Goal: Task Accomplishment & Management: Manage account settings

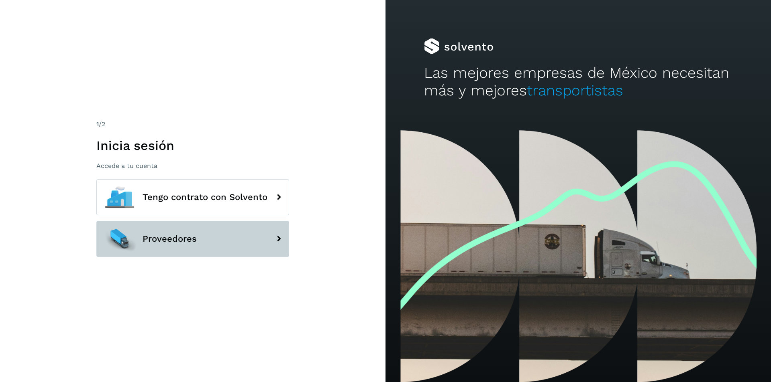
click at [214, 234] on button "Proveedores" at bounding box center [192, 239] width 193 height 36
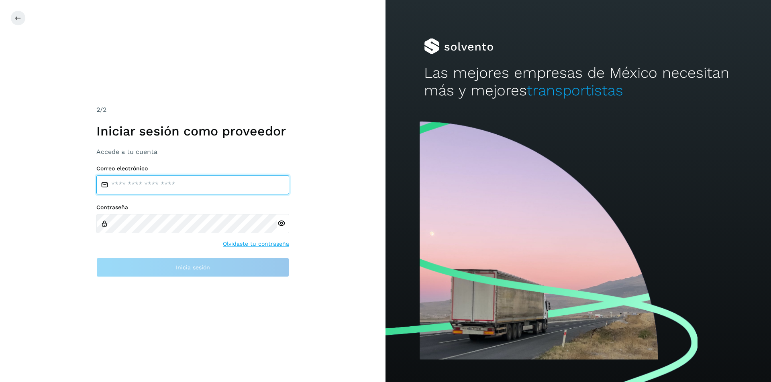
type input "**********"
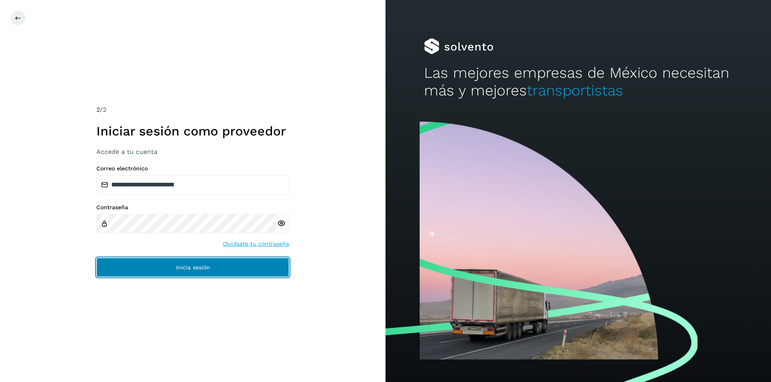
click at [193, 268] on span "Inicia sesión" at bounding box center [193, 268] width 34 height 6
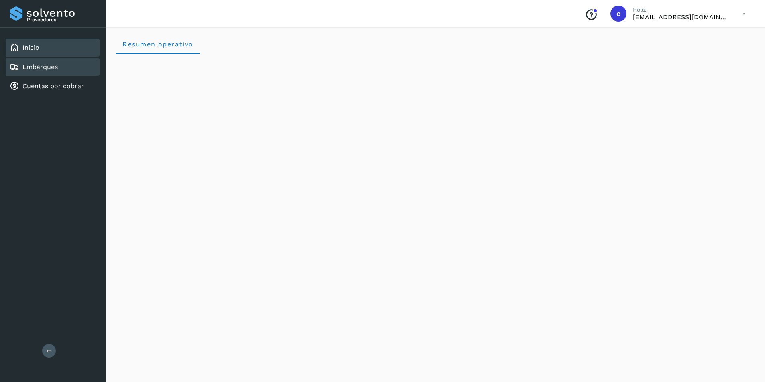
click at [27, 68] on link "Embarques" at bounding box center [39, 67] width 35 height 8
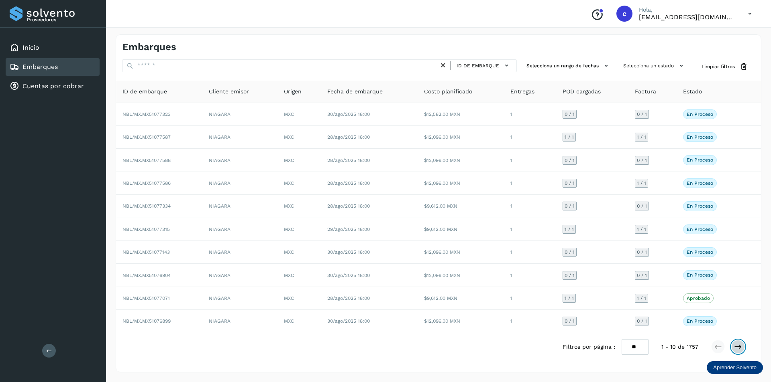
click at [739, 343] on icon at bounding box center [738, 347] width 8 height 8
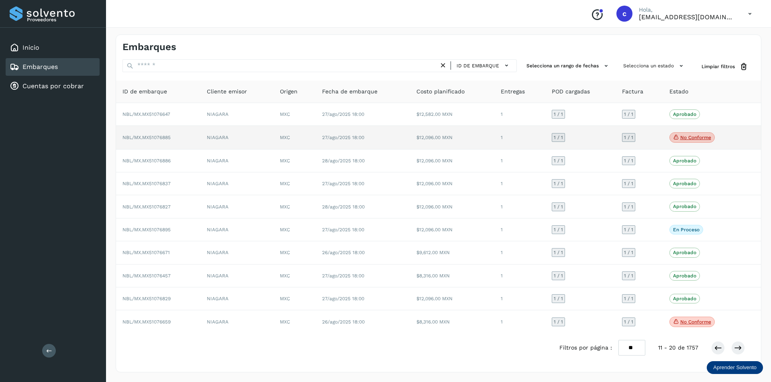
click at [699, 140] on p "No conforme" at bounding box center [695, 138] width 31 height 6
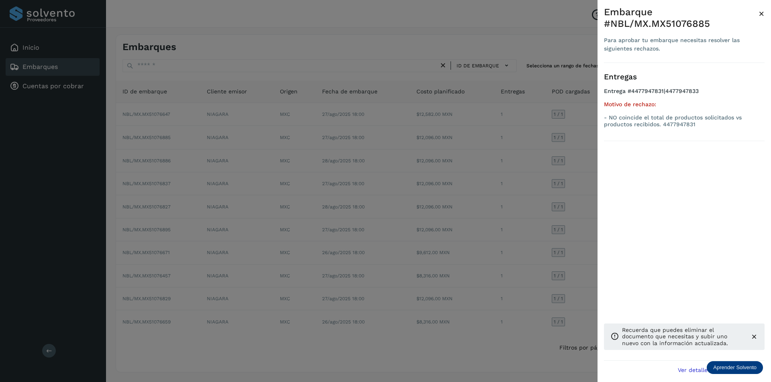
click at [576, 167] on div at bounding box center [385, 191] width 771 height 382
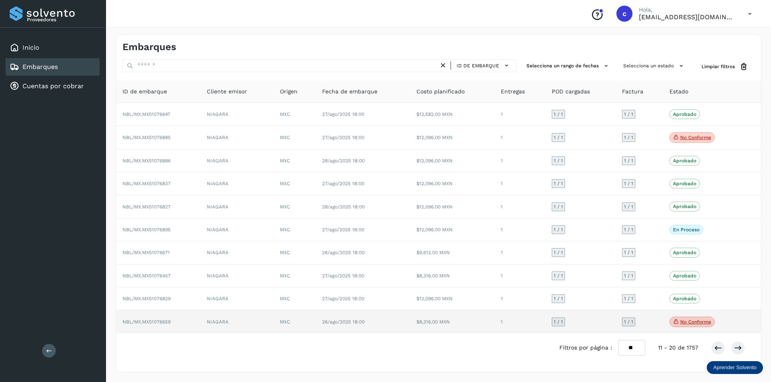
click at [675, 321] on icon at bounding box center [676, 321] width 6 height 7
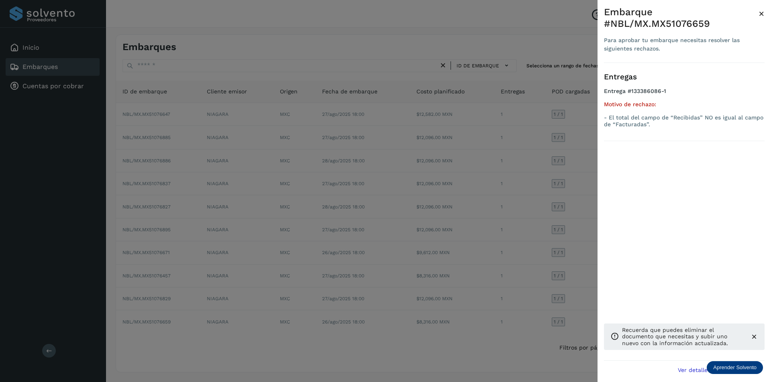
click at [582, 287] on div at bounding box center [385, 191] width 771 height 382
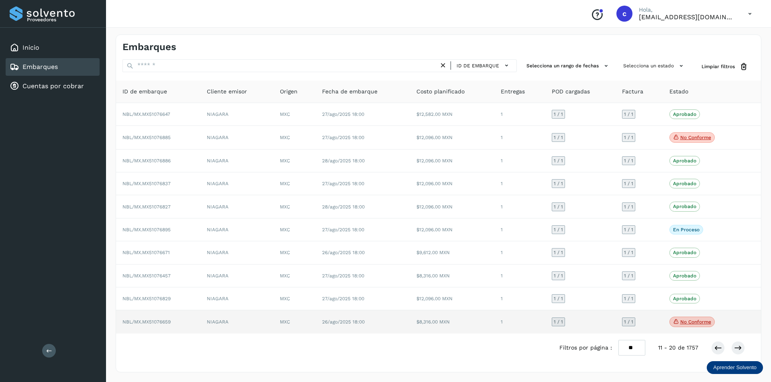
click at [458, 320] on td "$8,316.00 MXN" at bounding box center [452, 322] width 84 height 23
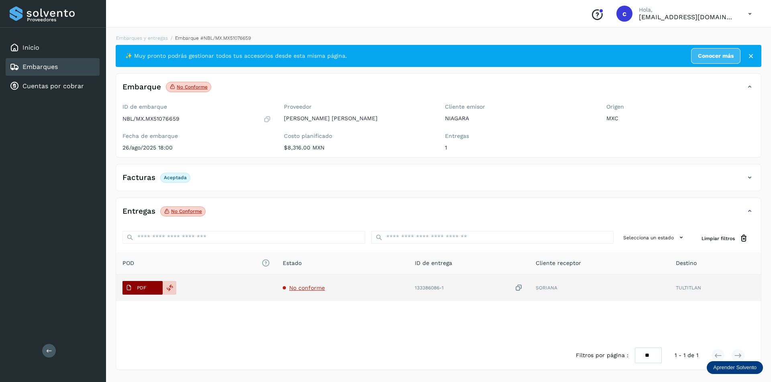
click at [144, 290] on p "PDF" at bounding box center [141, 288] width 9 height 6
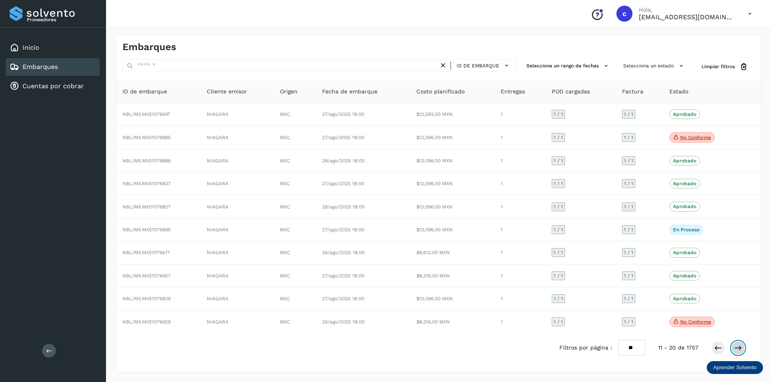
click at [739, 350] on icon at bounding box center [738, 348] width 8 height 8
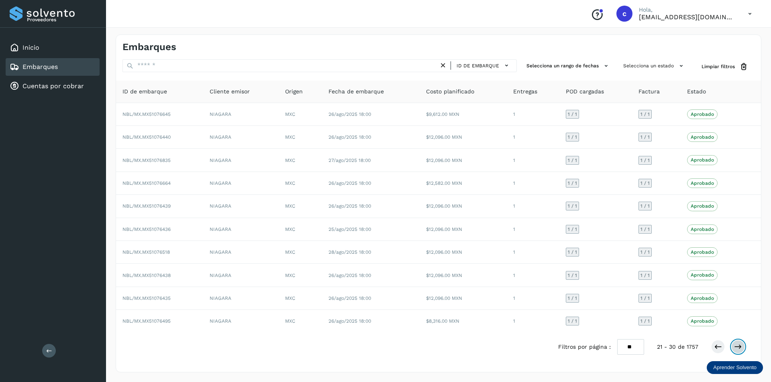
click at [737, 348] on icon at bounding box center [738, 347] width 8 height 8
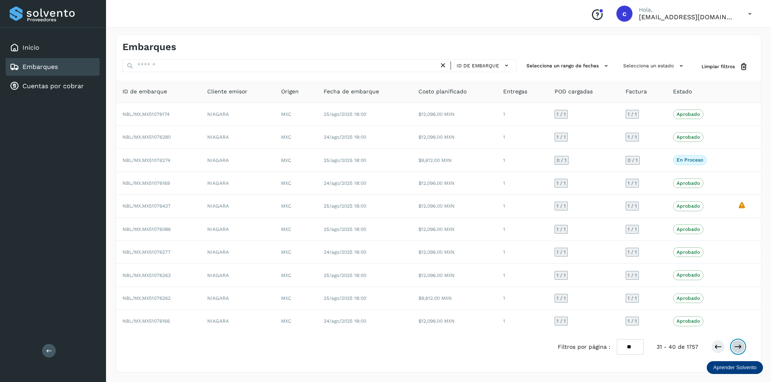
click at [737, 348] on icon at bounding box center [738, 347] width 8 height 8
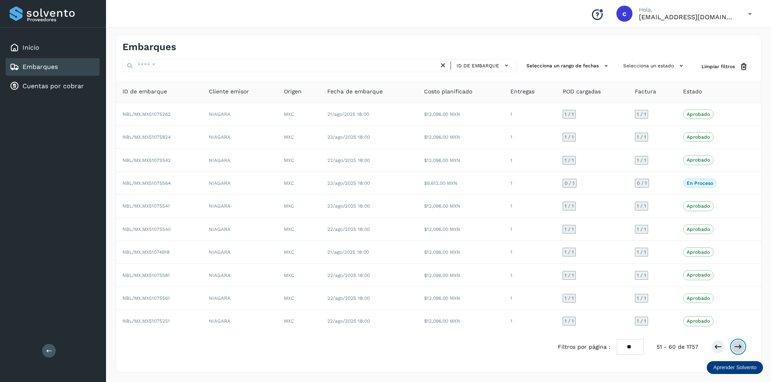
click at [737, 348] on icon at bounding box center [738, 347] width 8 height 8
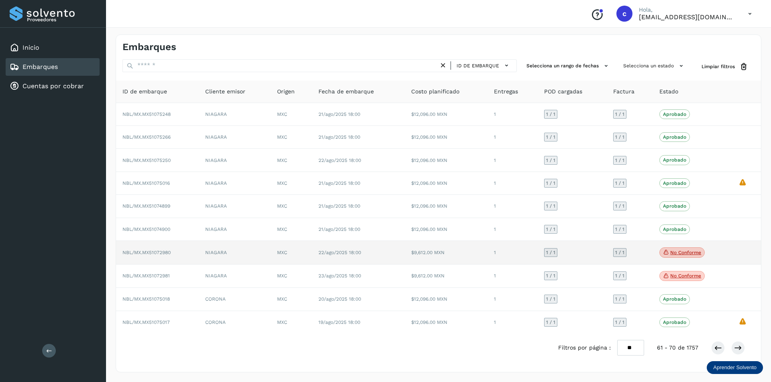
click at [690, 251] on p "No conforme" at bounding box center [685, 253] width 31 height 6
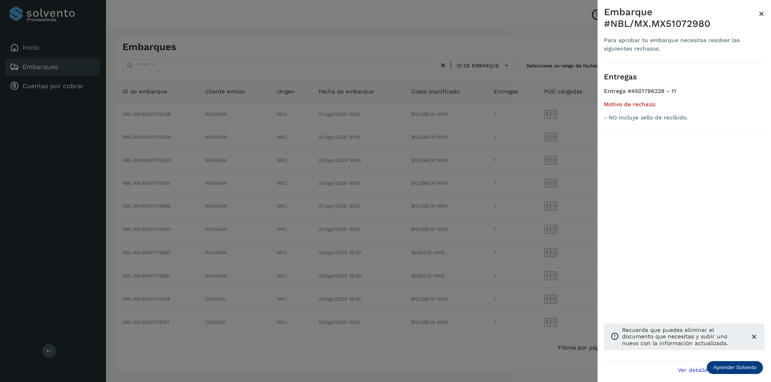
click at [512, 247] on div at bounding box center [385, 191] width 771 height 382
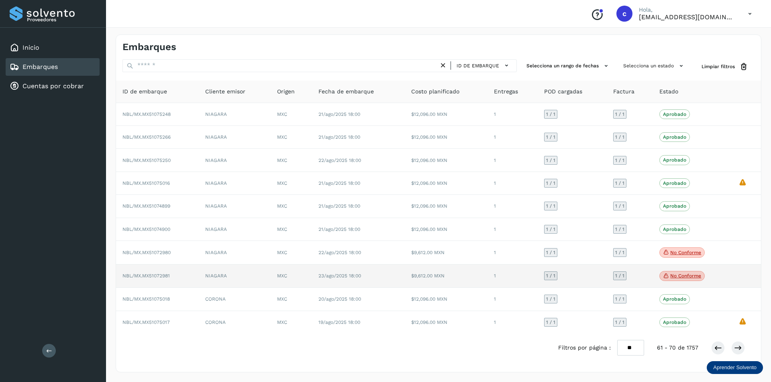
click at [689, 279] on p "No conforme" at bounding box center [685, 276] width 31 height 6
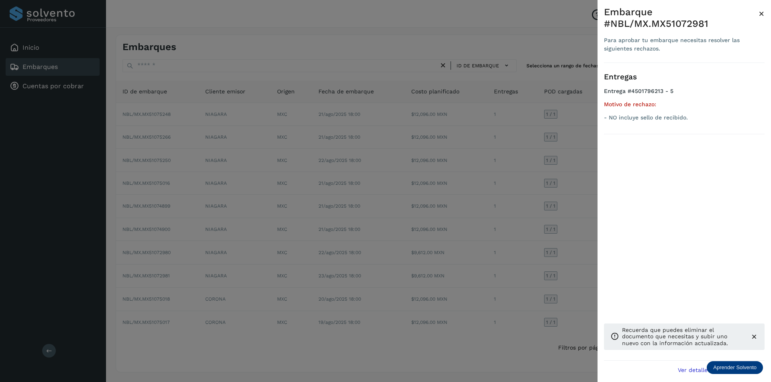
click at [473, 273] on div at bounding box center [385, 191] width 771 height 382
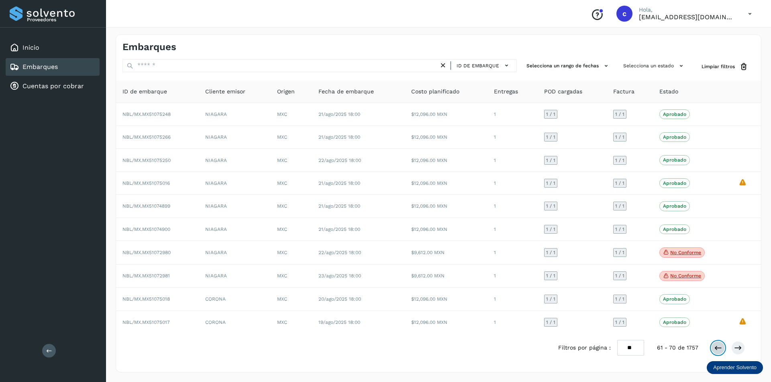
click at [716, 348] on icon at bounding box center [718, 348] width 8 height 8
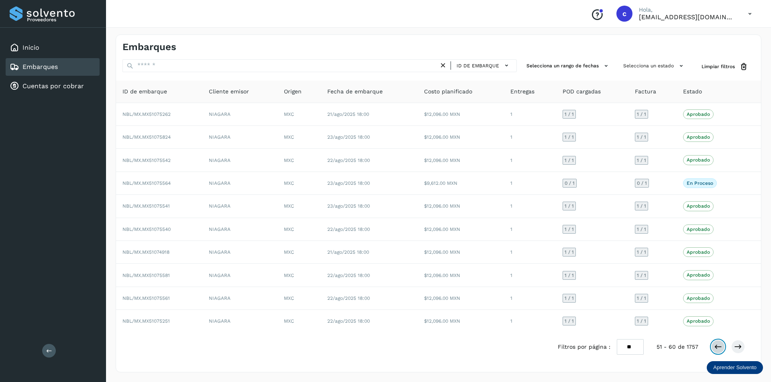
click at [716, 348] on icon at bounding box center [718, 347] width 8 height 8
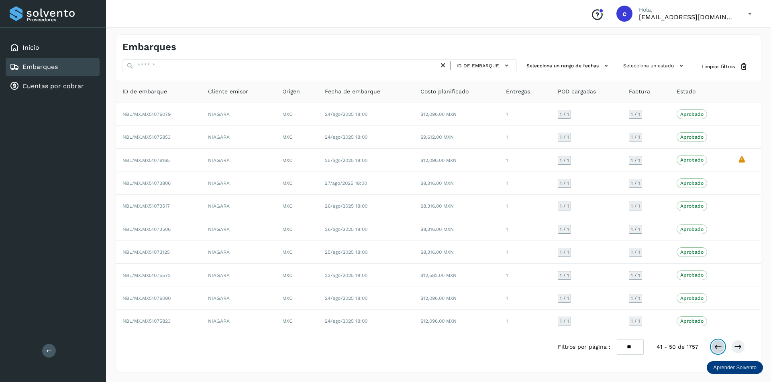
click at [716, 348] on icon at bounding box center [718, 347] width 8 height 8
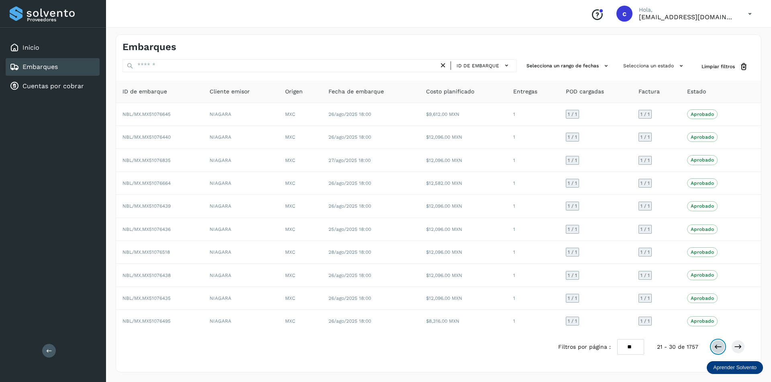
click at [716, 348] on icon at bounding box center [718, 347] width 8 height 8
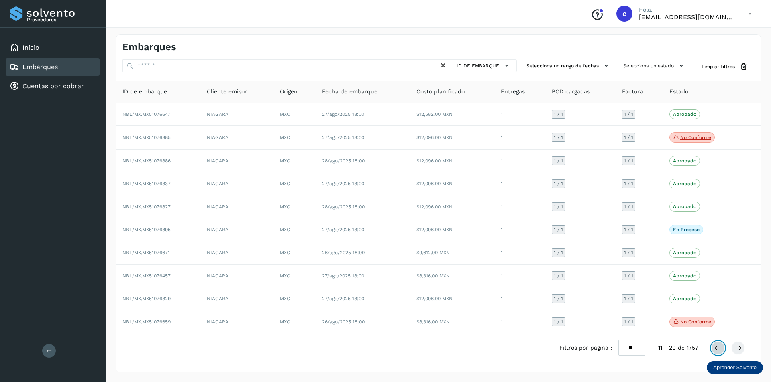
click at [716, 348] on icon at bounding box center [718, 348] width 8 height 8
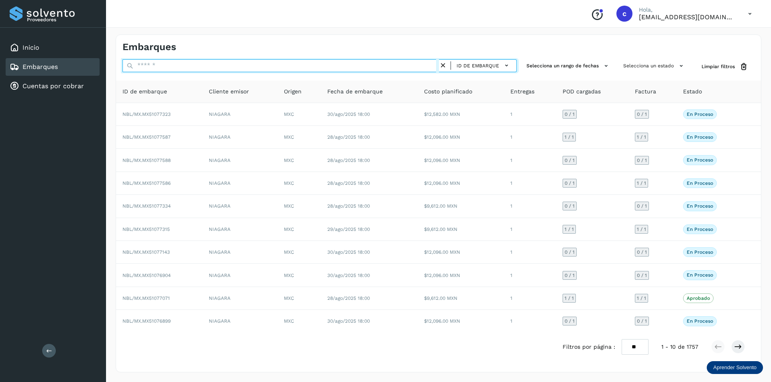
click at [424, 65] on input "text" at bounding box center [280, 65] width 316 height 13
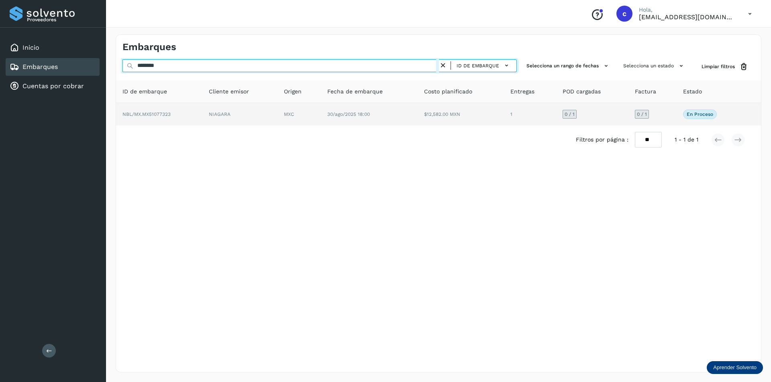
type input "********"
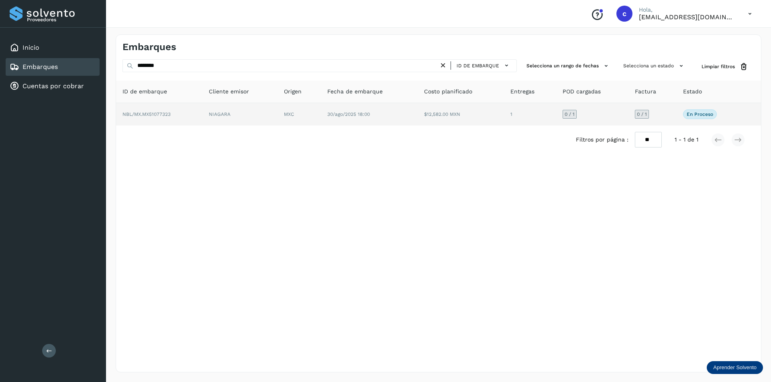
click at [229, 122] on td "NIAGARA" at bounding box center [239, 114] width 75 height 22
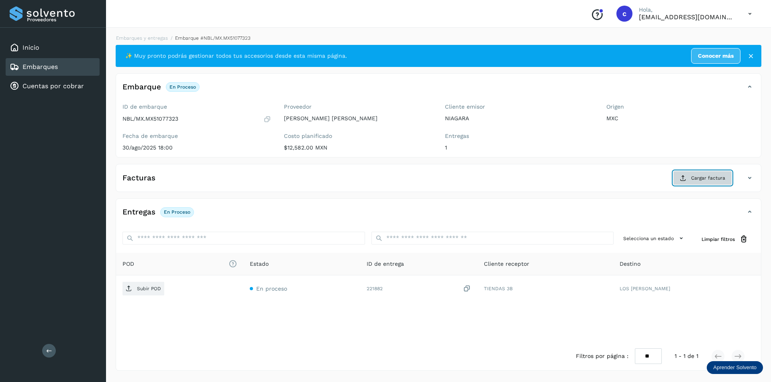
click at [711, 174] on button "Cargar factura" at bounding box center [702, 178] width 59 height 14
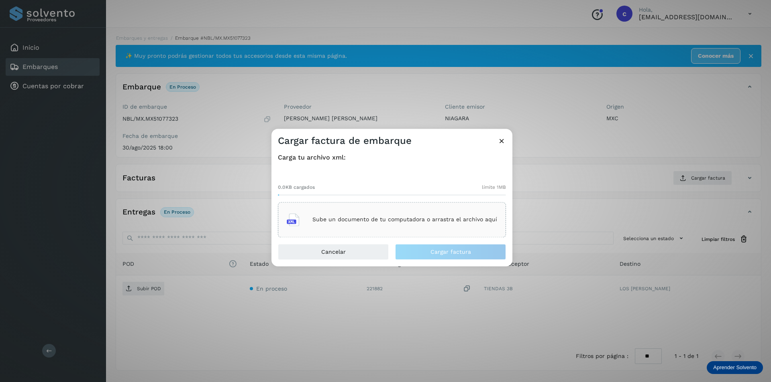
click at [474, 217] on p "Sube un documento de tu computadora o arrastra el archivo aquí" at bounding box center [404, 220] width 185 height 7
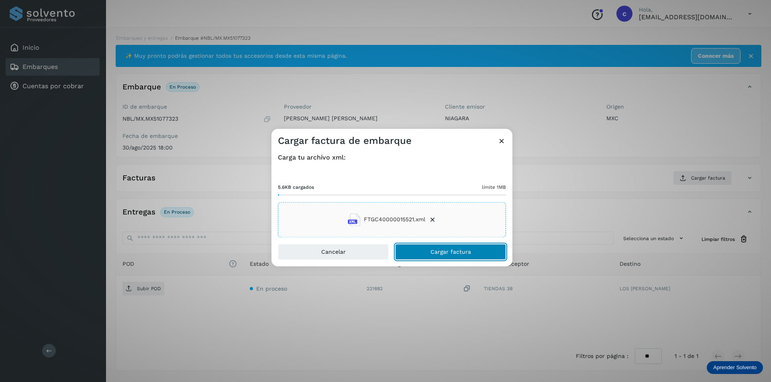
click at [438, 258] on button "Cargar factura" at bounding box center [450, 252] width 111 height 16
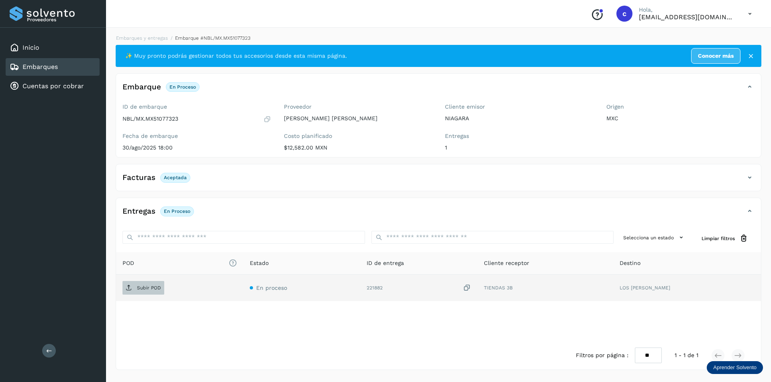
click at [154, 287] on p "Subir POD" at bounding box center [149, 288] width 24 height 6
click at [147, 286] on span "PDF" at bounding box center [135, 288] width 27 height 13
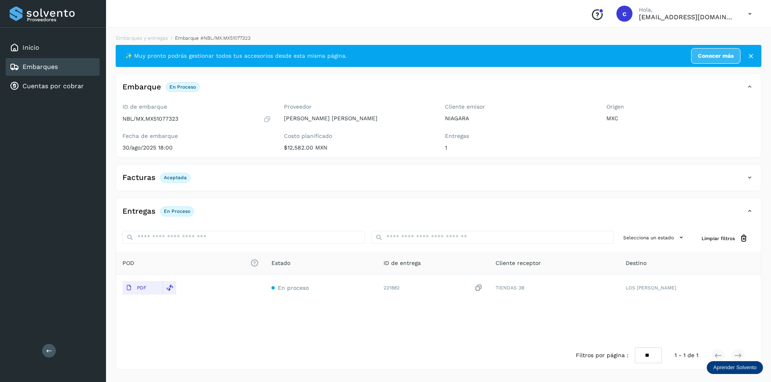
click at [67, 64] on div "Embarques" at bounding box center [53, 67] width 94 height 18
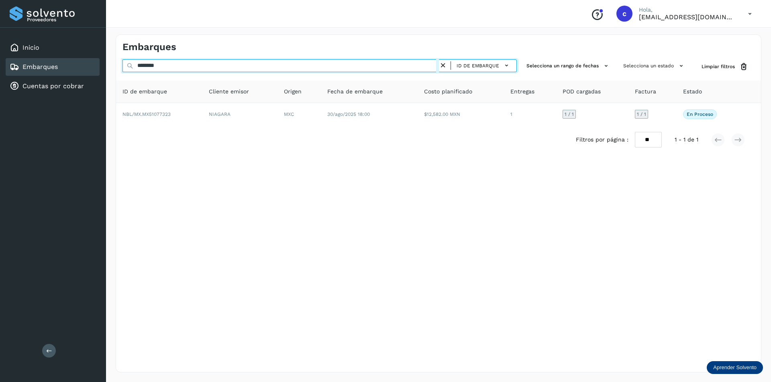
click at [291, 65] on input "********" at bounding box center [280, 65] width 316 height 13
type input "*"
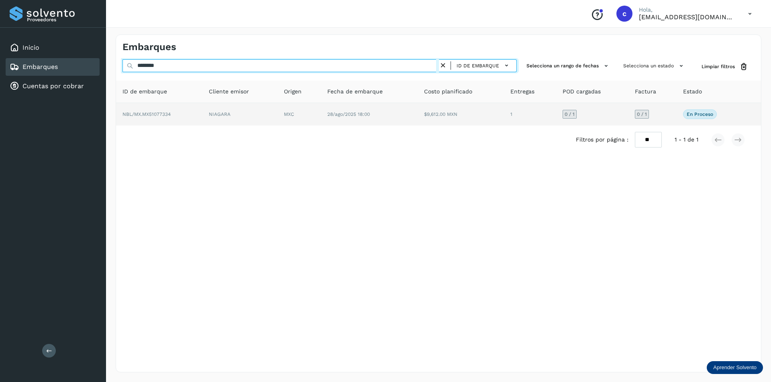
type input "********"
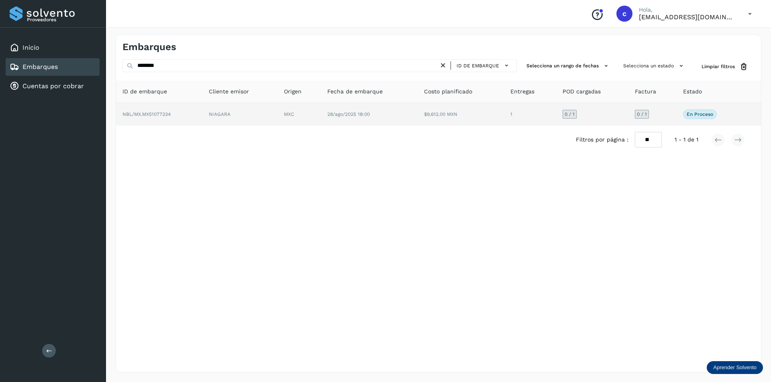
click at [212, 114] on td "NIAGARA" at bounding box center [239, 114] width 75 height 22
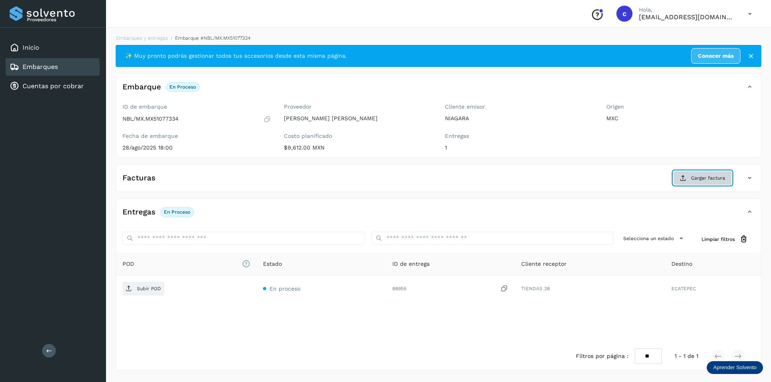
click at [705, 181] on span "Cargar factura" at bounding box center [708, 178] width 34 height 7
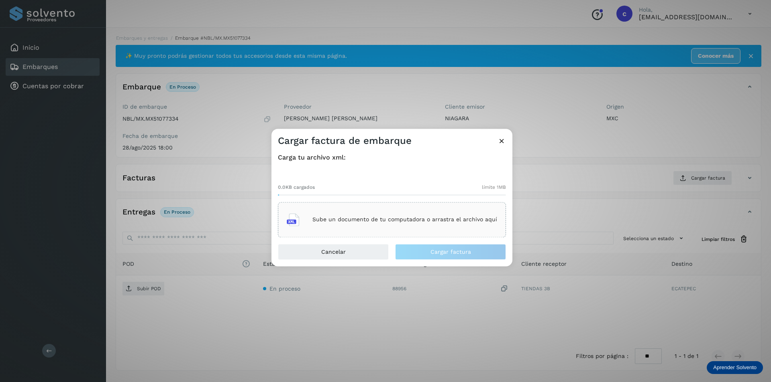
click at [362, 236] on div "Sube un documento de tu computadora o arrastra el archivo aquí" at bounding box center [392, 219] width 228 height 35
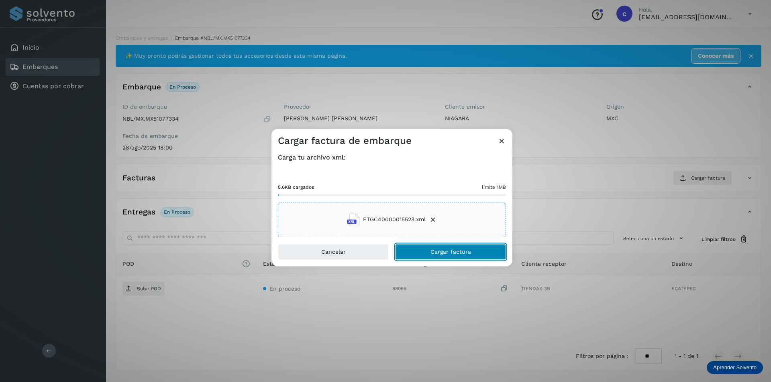
click at [494, 252] on button "Cargar factura" at bounding box center [450, 252] width 111 height 16
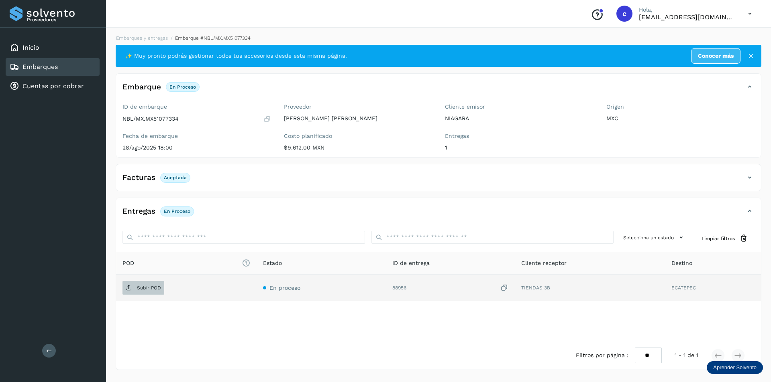
click at [142, 291] on p "Subir POD" at bounding box center [149, 288] width 24 height 6
click at [141, 287] on p "PDF" at bounding box center [141, 288] width 9 height 6
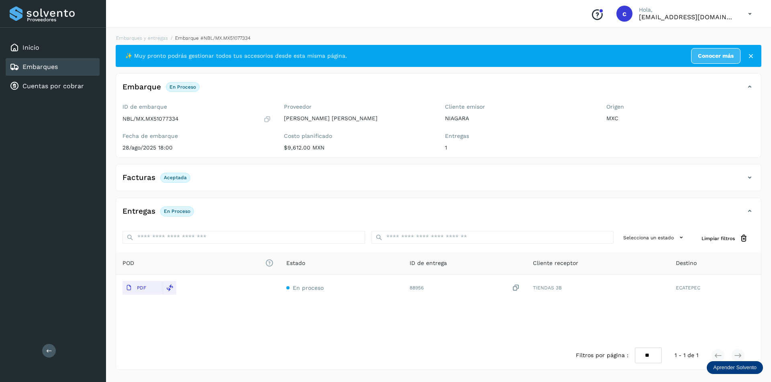
click at [16, 68] on icon at bounding box center [15, 67] width 10 height 10
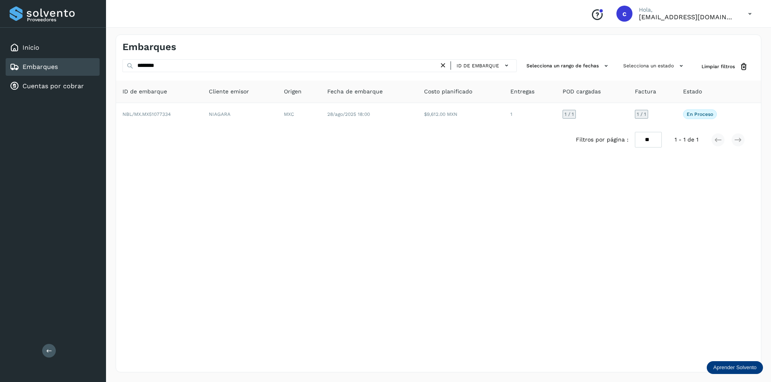
click at [442, 66] on icon at bounding box center [443, 65] width 8 height 8
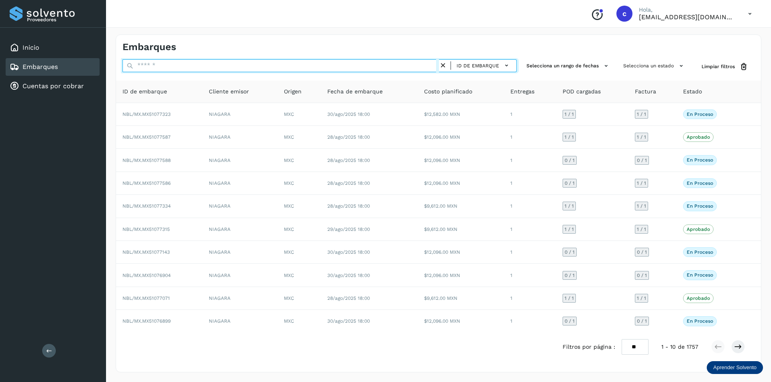
click at [365, 69] on input "text" at bounding box center [280, 65] width 316 height 13
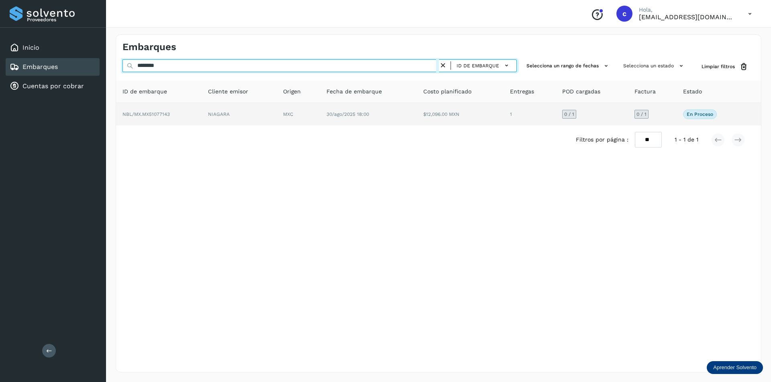
type input "********"
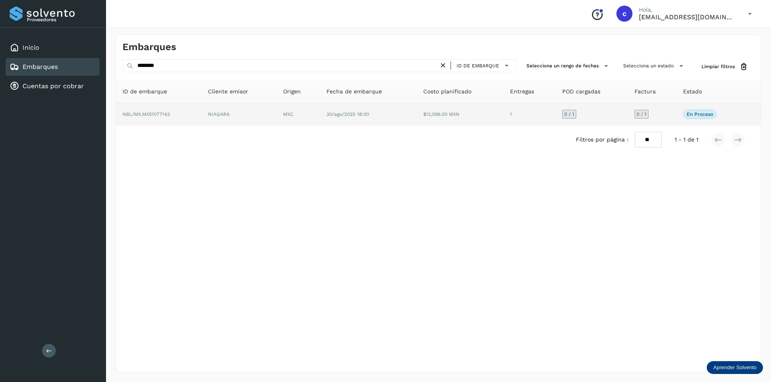
click at [282, 113] on td "MXC" at bounding box center [298, 114] width 43 height 22
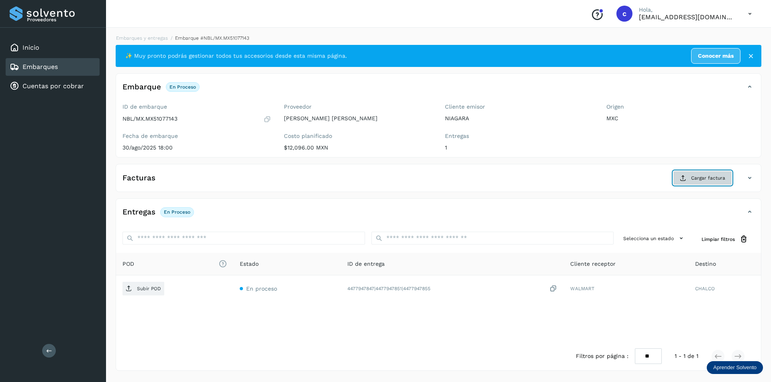
click at [704, 177] on span "Cargar factura" at bounding box center [708, 178] width 34 height 7
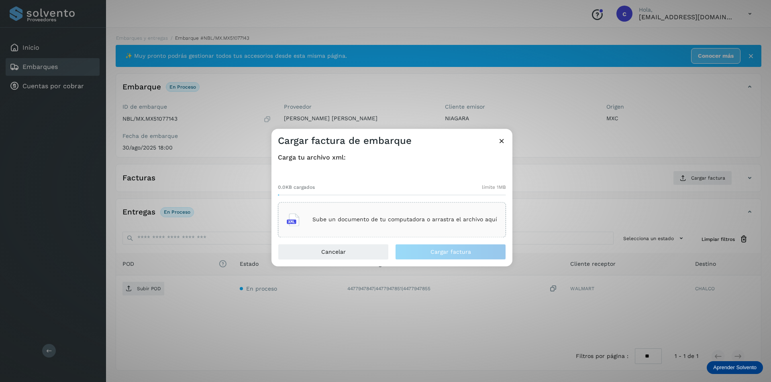
click at [404, 218] on p "Sube un documento de tu computadora o arrastra el archivo aquí" at bounding box center [404, 220] width 185 height 7
click at [498, 138] on icon at bounding box center [501, 141] width 8 height 8
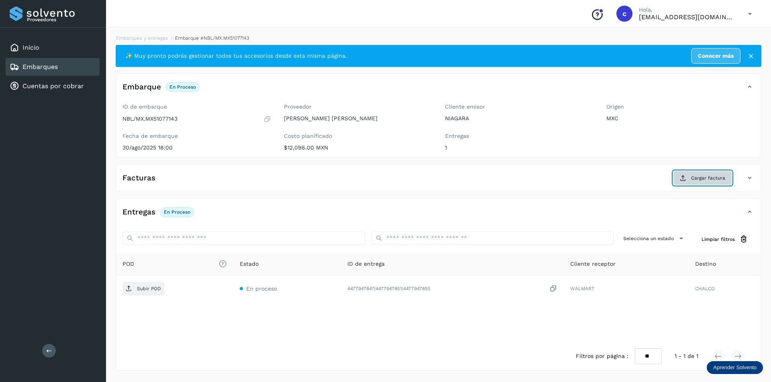
click at [699, 181] on span "Cargar factura" at bounding box center [708, 178] width 34 height 7
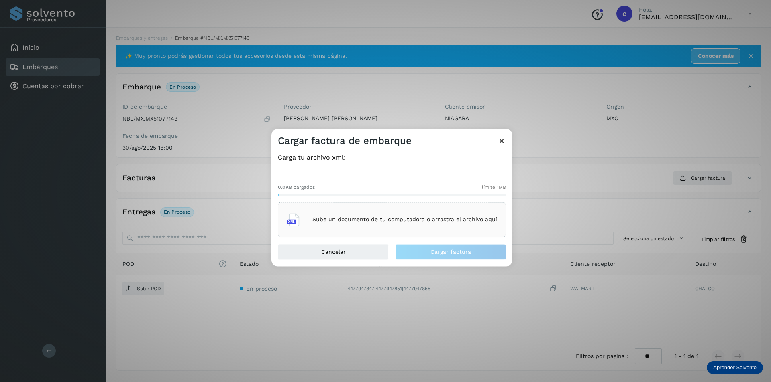
click at [439, 225] on div "Sube un documento de tu computadora o arrastra el archivo aquí" at bounding box center [392, 220] width 210 height 22
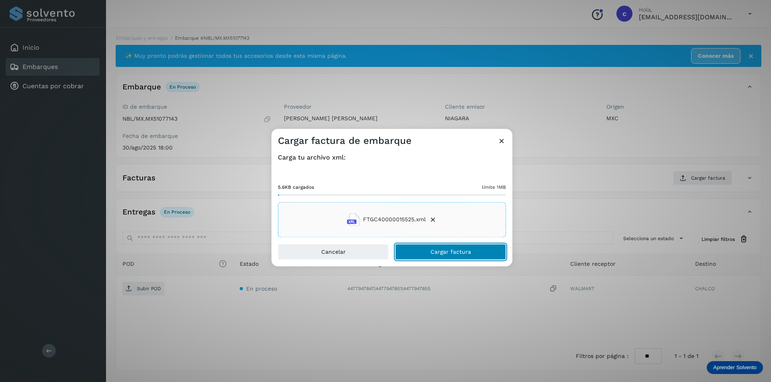
click at [462, 253] on span "Cargar factura" at bounding box center [450, 252] width 41 height 6
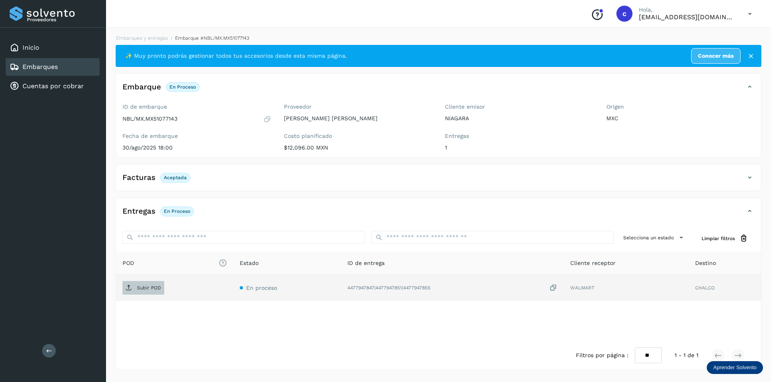
click at [149, 284] on span "Subir POD" at bounding box center [143, 288] width 42 height 13
click at [136, 293] on span "PDF" at bounding box center [135, 288] width 27 height 13
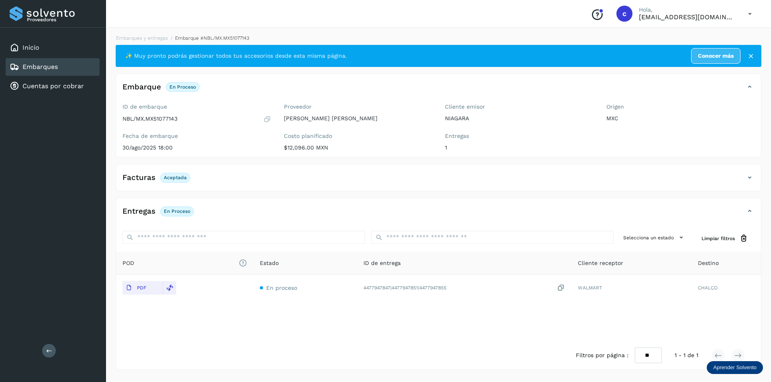
click at [43, 63] on link "Embarques" at bounding box center [39, 67] width 35 height 8
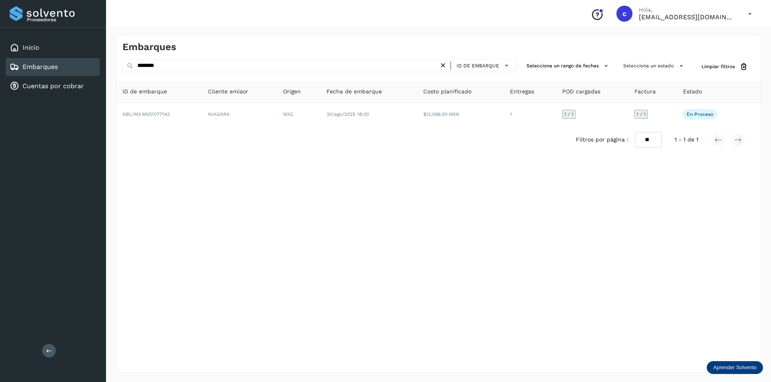
click at [441, 66] on icon at bounding box center [443, 65] width 8 height 8
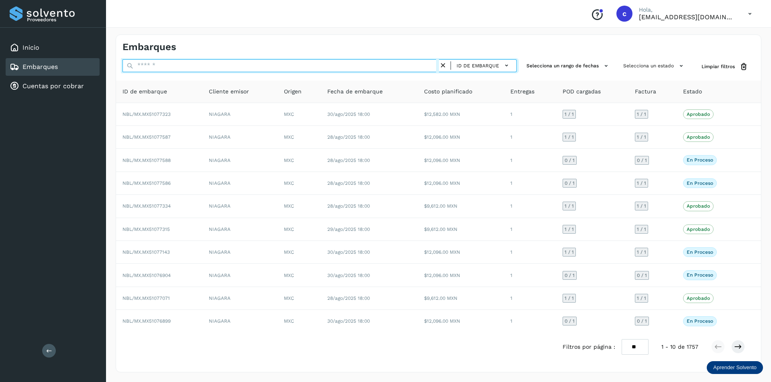
click at [361, 71] on input "text" at bounding box center [280, 65] width 316 height 13
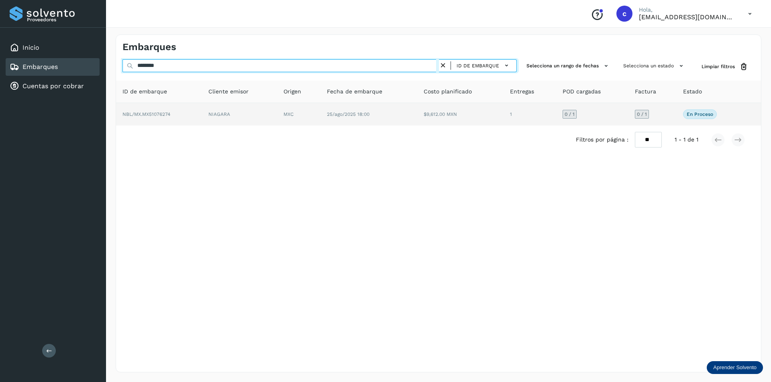
type input "********"
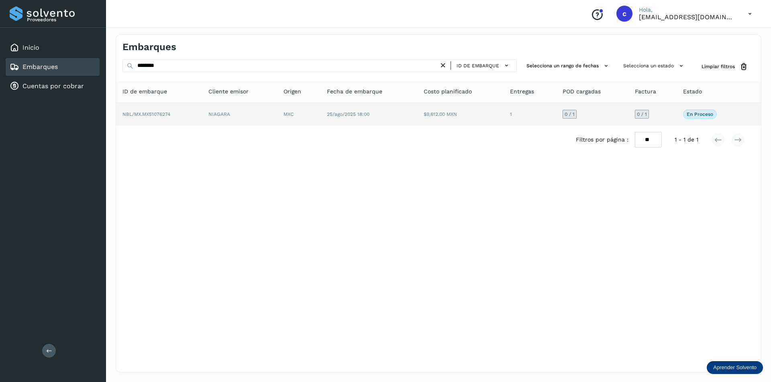
click at [230, 123] on td "NIAGARA" at bounding box center [239, 114] width 75 height 22
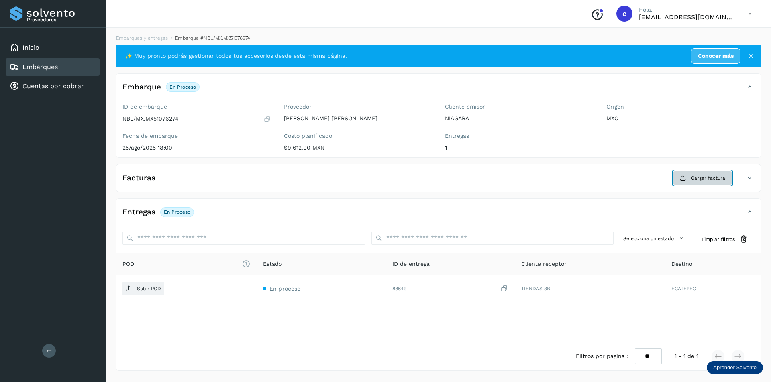
click at [686, 182] on button "Cargar factura" at bounding box center [702, 178] width 59 height 14
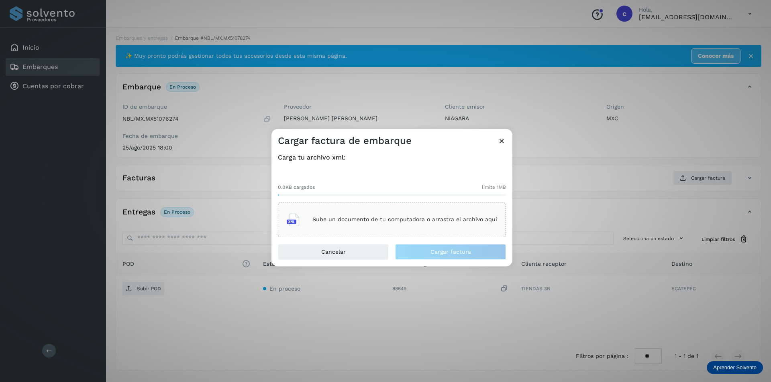
click at [396, 223] on p "Sube un documento de tu computadora o arrastra el archivo aquí" at bounding box center [404, 220] width 185 height 7
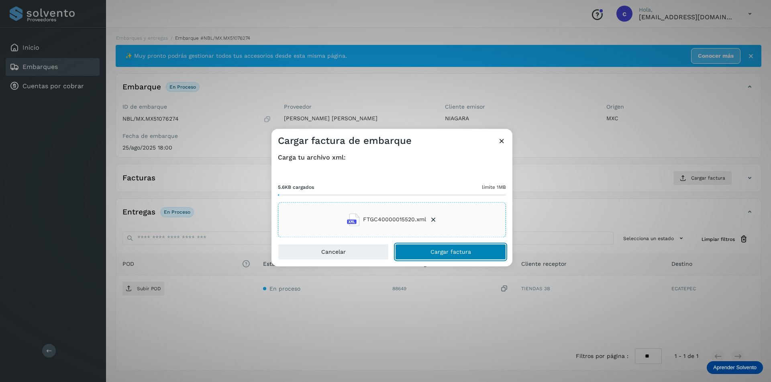
click at [498, 253] on button "Cargar factura" at bounding box center [450, 252] width 111 height 16
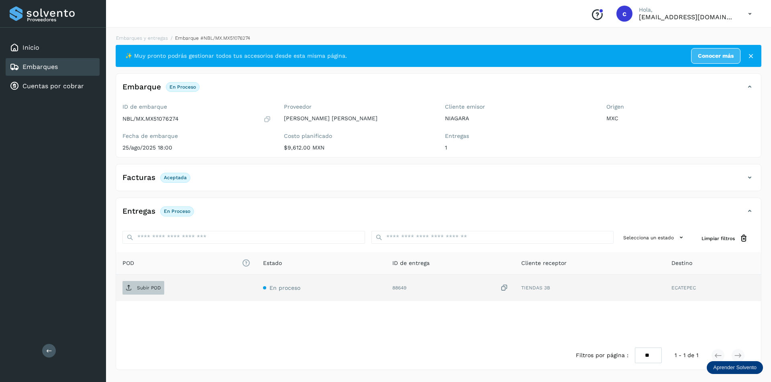
click at [146, 289] on p "Subir POD" at bounding box center [149, 288] width 24 height 6
click at [145, 291] on p "PDF" at bounding box center [141, 288] width 9 height 6
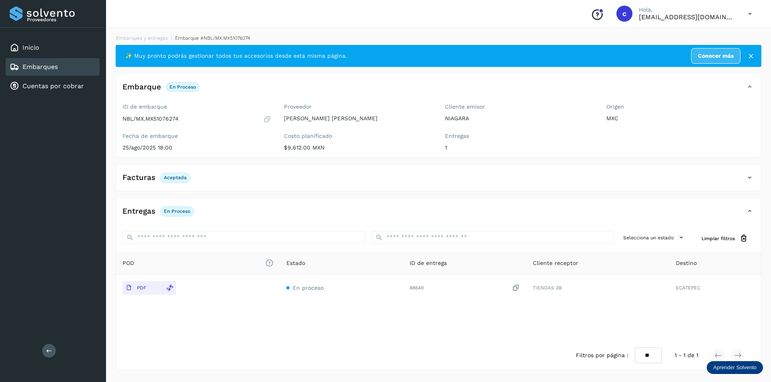
click at [42, 63] on link "Embarques" at bounding box center [39, 67] width 35 height 8
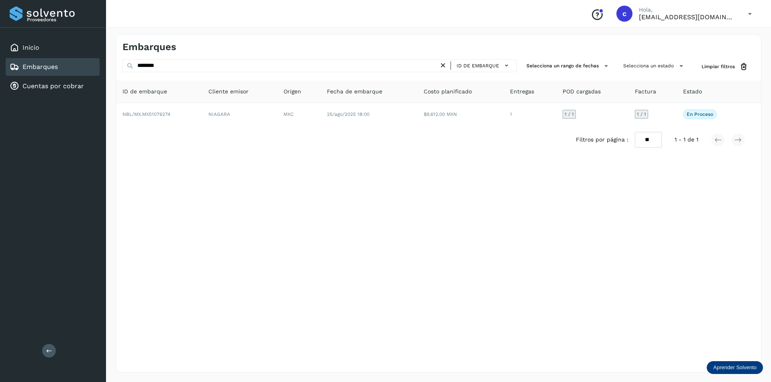
click at [445, 63] on icon at bounding box center [443, 65] width 8 height 8
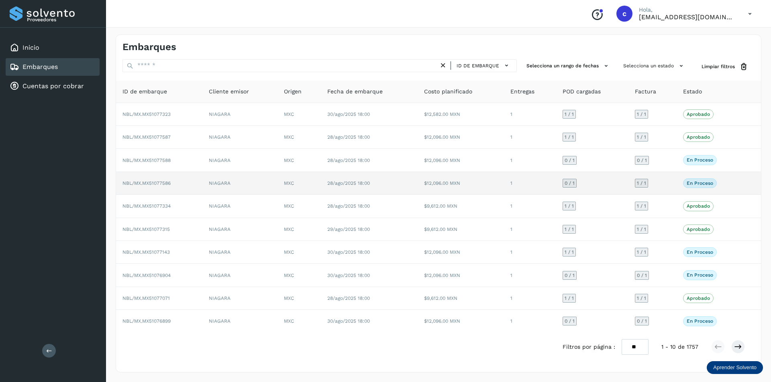
click at [641, 186] on span "1 / 1" at bounding box center [641, 183] width 9 height 5
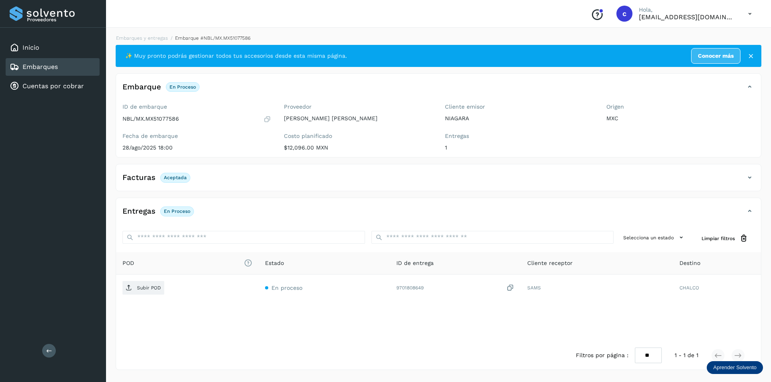
click at [185, 179] on p "Aceptada" at bounding box center [175, 178] width 23 height 6
click at [403, 182] on div "Facturas Aceptada" at bounding box center [430, 178] width 628 height 14
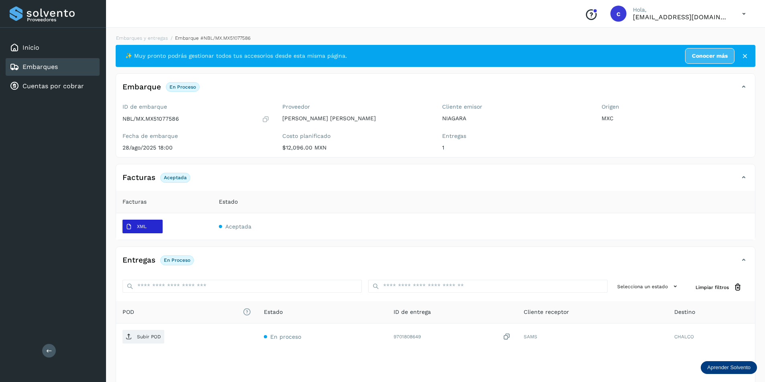
click at [140, 226] on p "XML" at bounding box center [142, 227] width 10 height 6
click at [144, 224] on span "XML" at bounding box center [135, 227] width 27 height 13
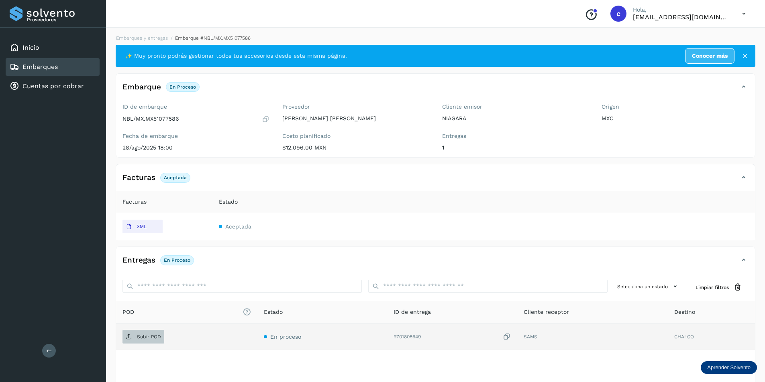
click at [130, 338] on icon at bounding box center [129, 337] width 6 height 6
click at [149, 338] on span "PDF" at bounding box center [135, 337] width 27 height 13
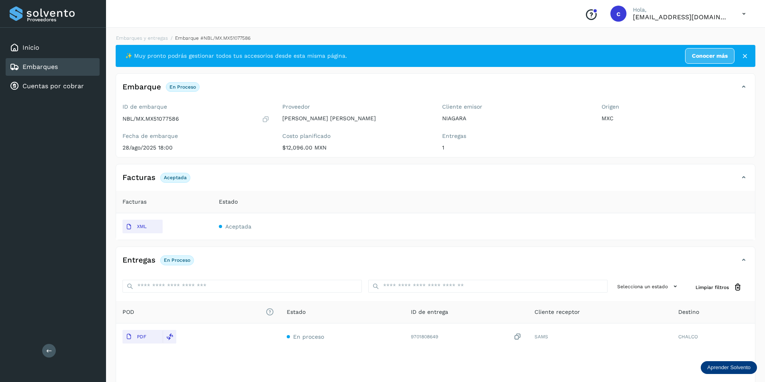
click at [83, 62] on div "Embarques" at bounding box center [53, 67] width 94 height 18
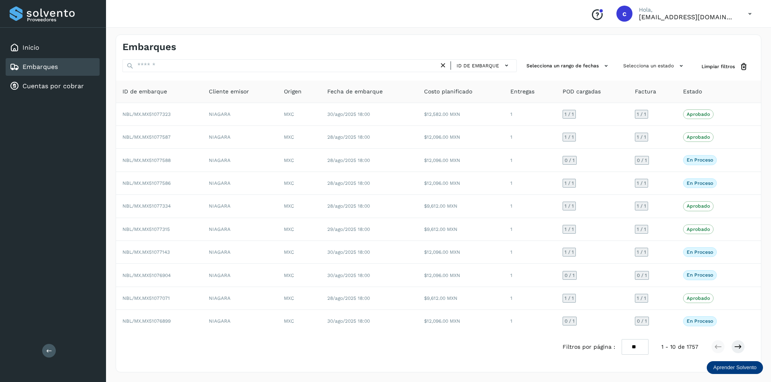
click at [445, 63] on icon at bounding box center [443, 65] width 8 height 8
click at [737, 349] on icon at bounding box center [738, 347] width 8 height 8
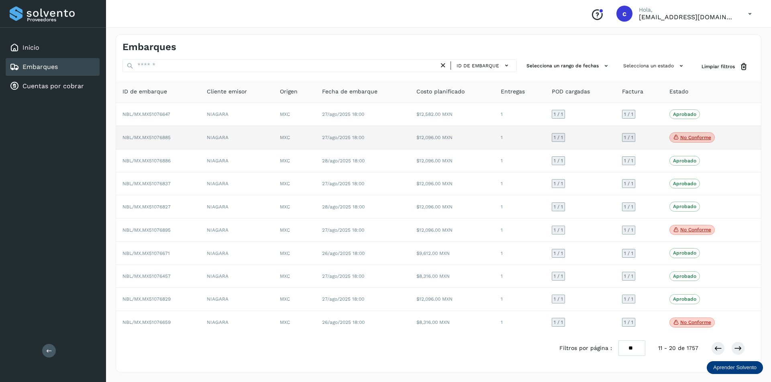
click at [683, 137] on p "No conforme" at bounding box center [695, 138] width 31 height 6
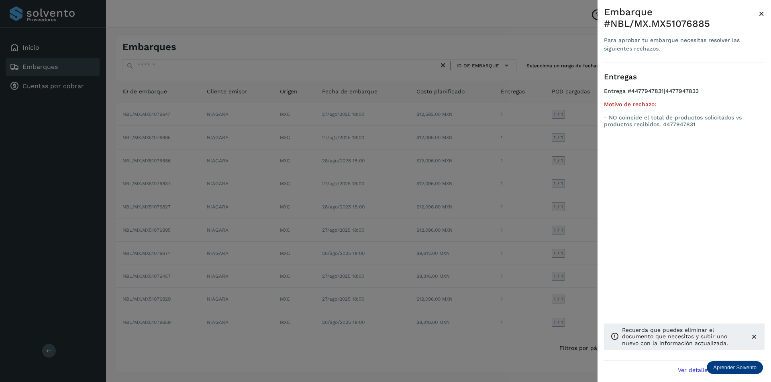
click at [541, 134] on div at bounding box center [385, 191] width 771 height 382
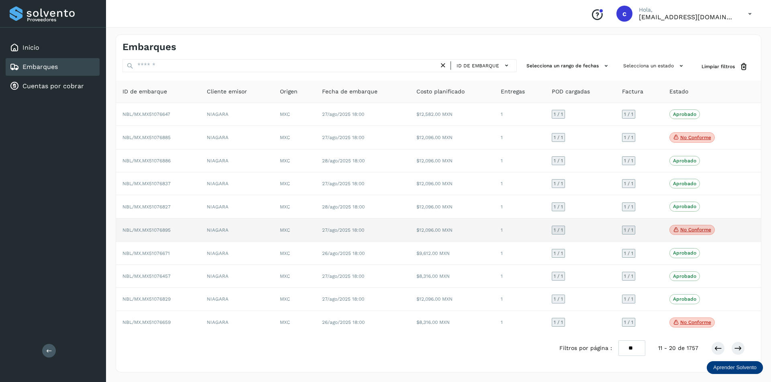
click at [681, 228] on p "No conforme" at bounding box center [695, 230] width 31 height 6
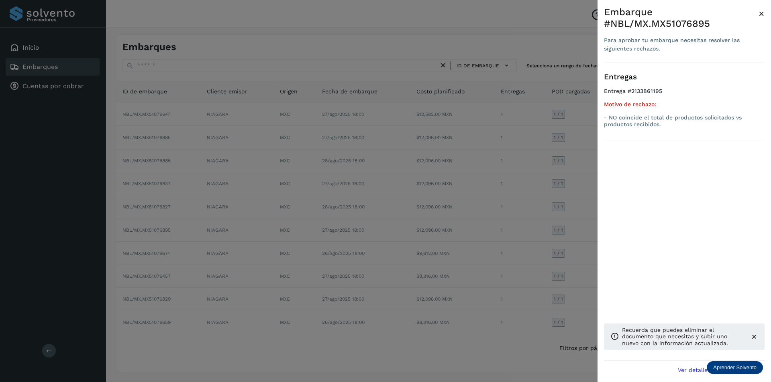
click at [532, 163] on div at bounding box center [385, 191] width 771 height 382
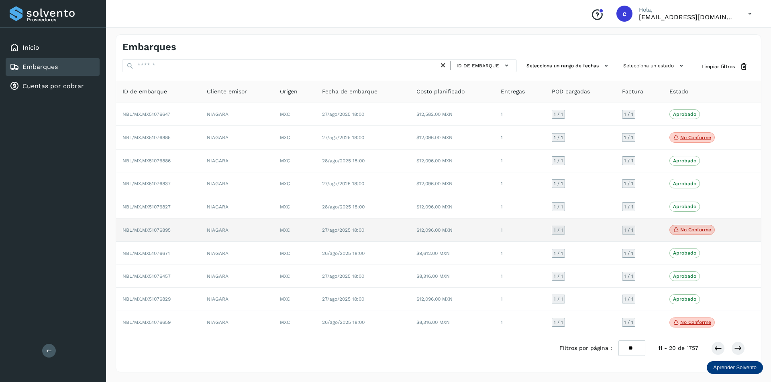
click at [683, 229] on p "No conforme" at bounding box center [695, 230] width 31 height 6
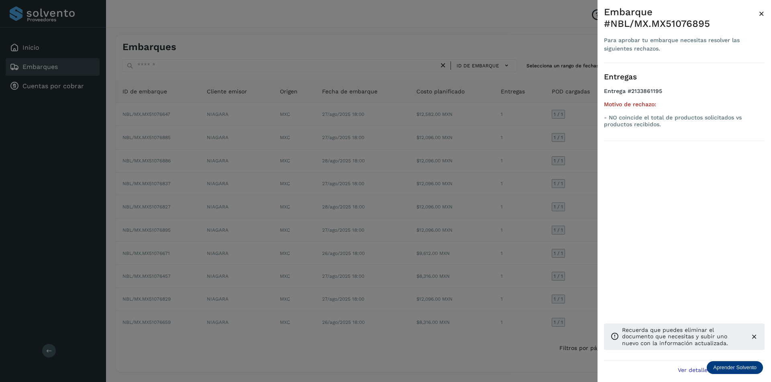
click at [539, 230] on div at bounding box center [385, 191] width 771 height 382
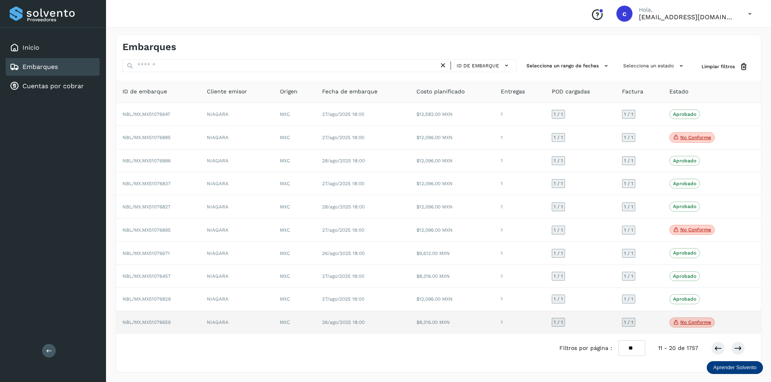
click at [689, 320] on p "No conforme" at bounding box center [695, 323] width 31 height 6
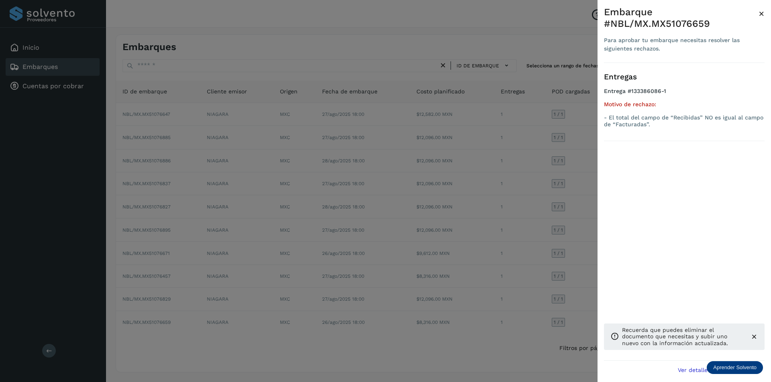
click at [569, 270] on div at bounding box center [385, 191] width 771 height 382
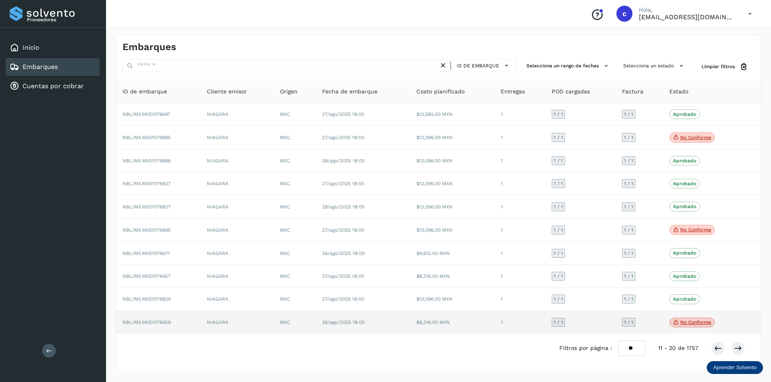
click at [334, 317] on td "26/ago/2025 18:00" at bounding box center [362, 322] width 94 height 23
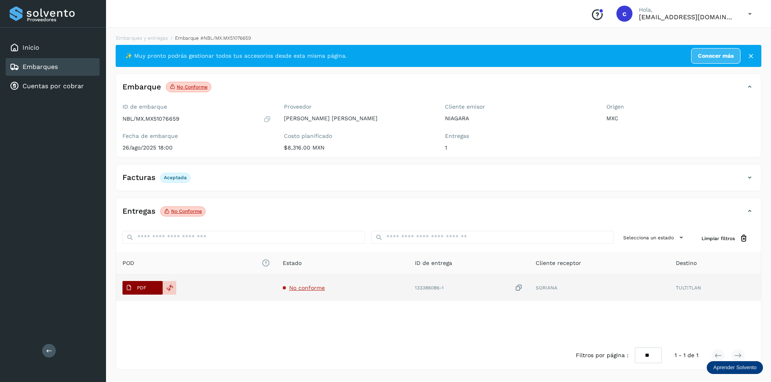
click at [150, 286] on button "PDF" at bounding box center [142, 288] width 40 height 14
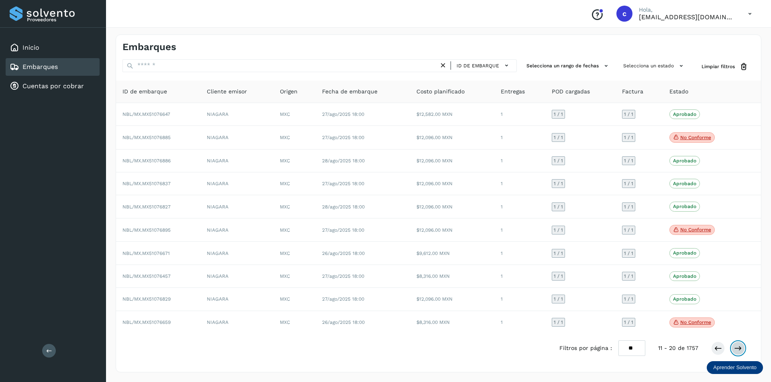
click at [735, 344] on button at bounding box center [738, 349] width 14 height 14
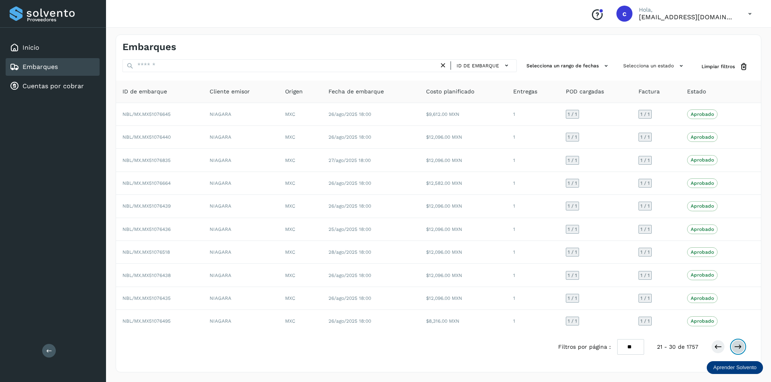
click at [737, 348] on icon at bounding box center [738, 347] width 8 height 8
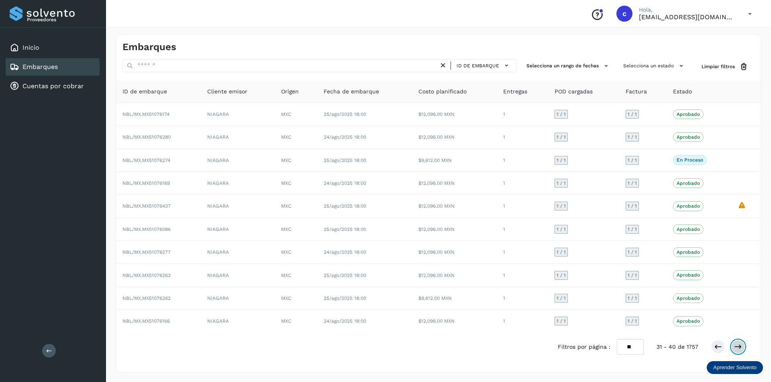
click at [739, 346] on icon at bounding box center [738, 347] width 8 height 8
click at [739, 338] on div "Filtros por página : ** ** ** 41 - 50 de 1757" at bounding box center [438, 347] width 645 height 28
click at [738, 352] on button at bounding box center [738, 347] width 14 height 14
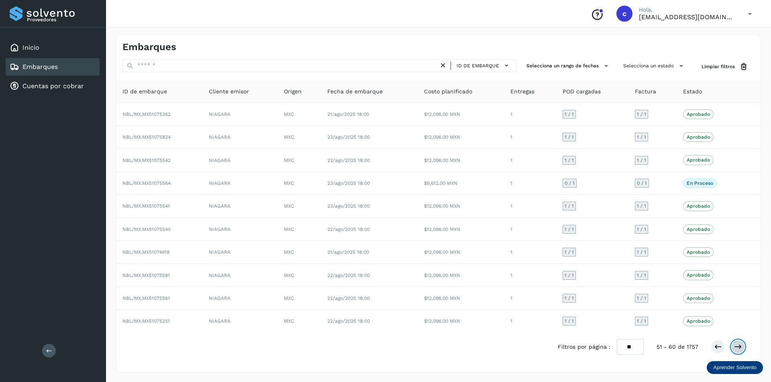
click at [736, 349] on icon at bounding box center [738, 347] width 8 height 8
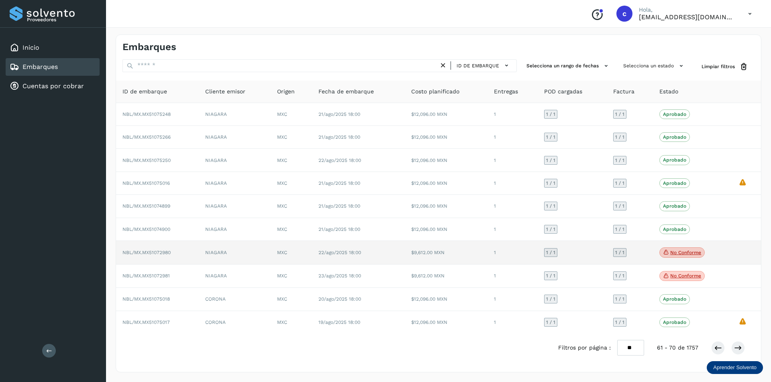
click at [690, 254] on p "No conforme" at bounding box center [685, 253] width 31 height 6
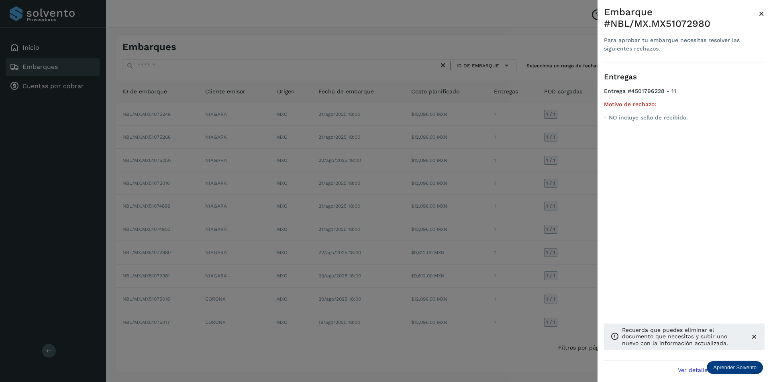
click at [539, 254] on div at bounding box center [385, 191] width 771 height 382
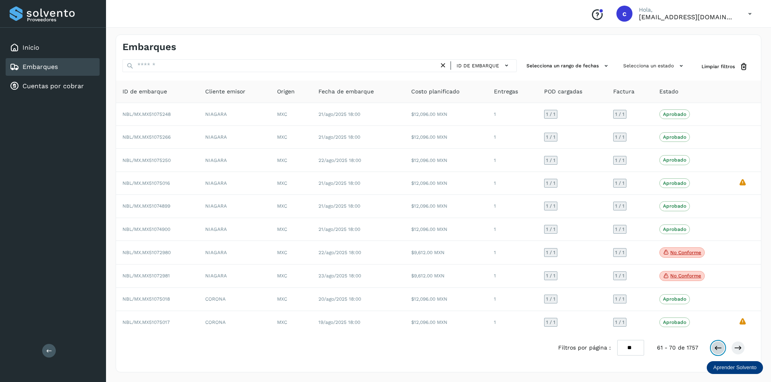
click at [720, 348] on icon at bounding box center [718, 348] width 8 height 8
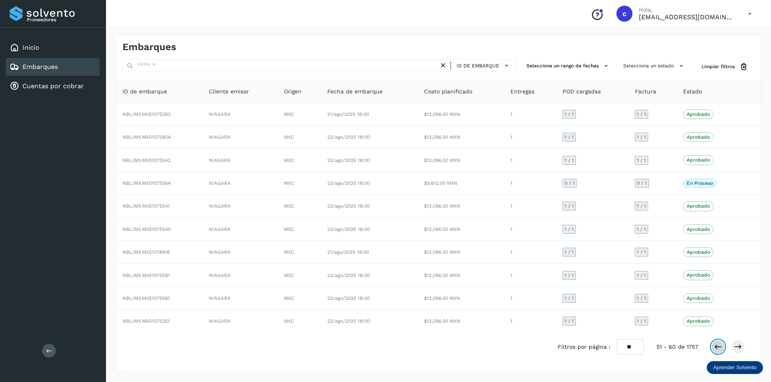
click at [720, 348] on icon at bounding box center [718, 347] width 8 height 8
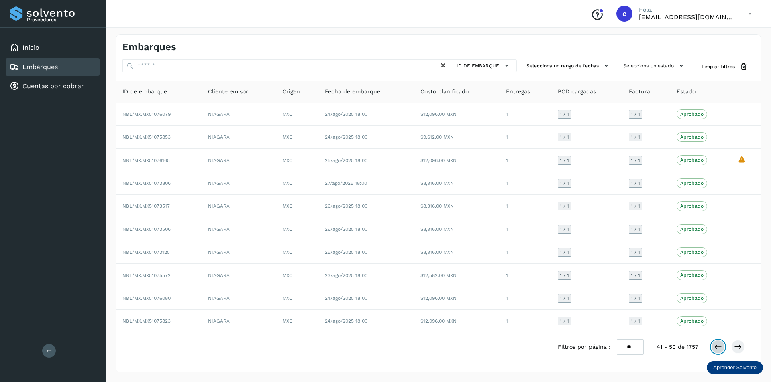
click at [720, 348] on icon at bounding box center [718, 347] width 8 height 8
click at [715, 352] on button at bounding box center [718, 347] width 14 height 14
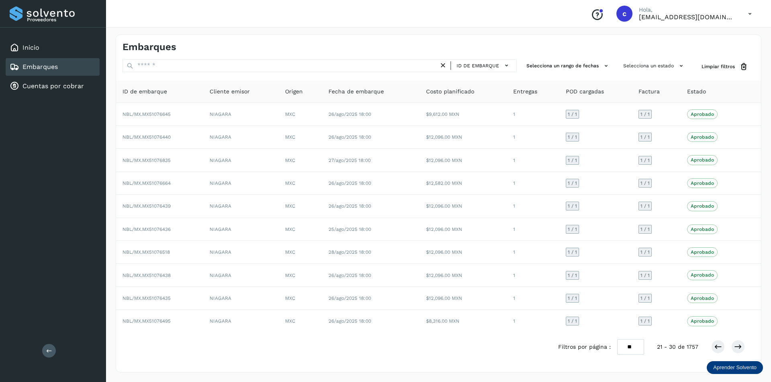
click at [716, 355] on div "Filtros por página : ** ** ** 21 - 30 de 1757" at bounding box center [657, 348] width 199 height 16
click at [715, 348] on icon at bounding box center [718, 347] width 8 height 8
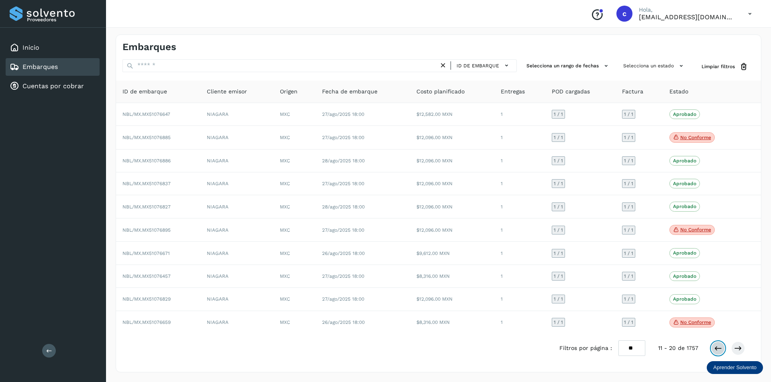
click at [721, 353] on button at bounding box center [718, 349] width 14 height 14
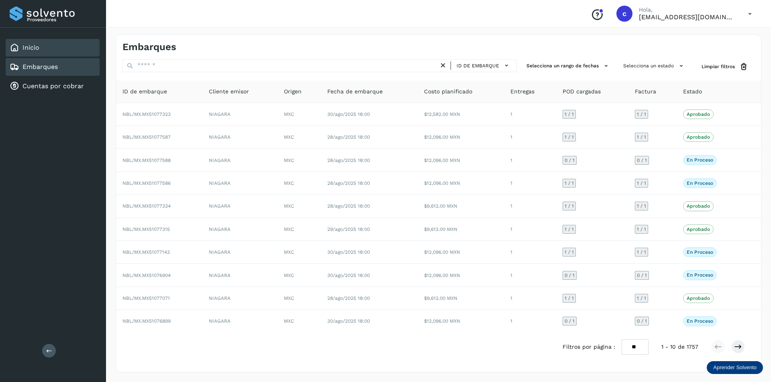
click at [58, 50] on div "Inicio" at bounding box center [53, 48] width 94 height 18
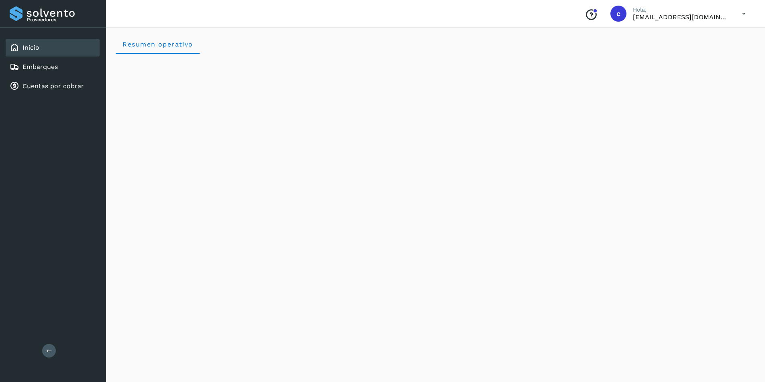
click at [58, 51] on div "Inicio" at bounding box center [53, 48] width 94 height 18
click at [739, 13] on icon at bounding box center [743, 14] width 16 height 16
click at [721, 35] on div "Cerrar sesión" at bounding box center [704, 35] width 96 height 15
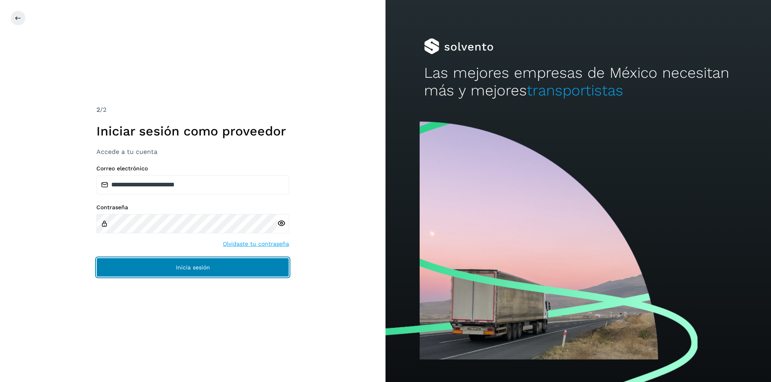
click at [165, 264] on button "Inicia sesión" at bounding box center [192, 267] width 193 height 19
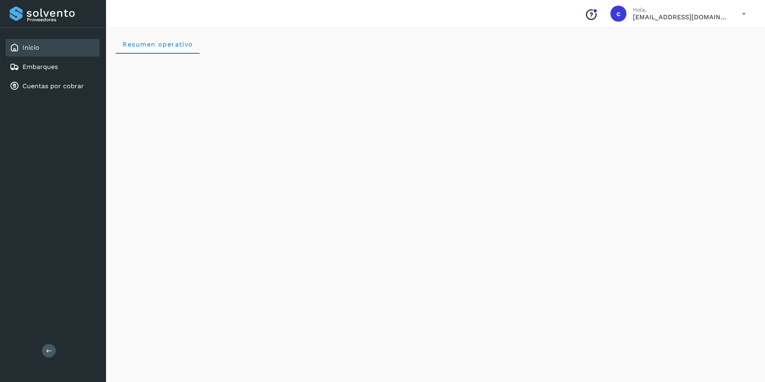
click at [739, 19] on icon at bounding box center [743, 14] width 16 height 16
click at [722, 41] on div "Cerrar sesión" at bounding box center [704, 35] width 96 height 15
